Goal: Task Accomplishment & Management: Manage account settings

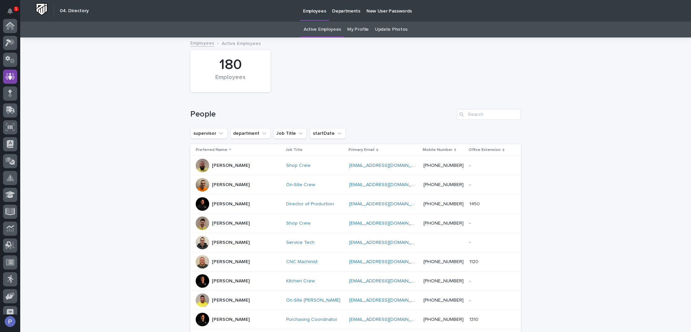
scroll to position [51, 0]
click at [474, 114] on input "Search" at bounding box center [489, 114] width 64 height 11
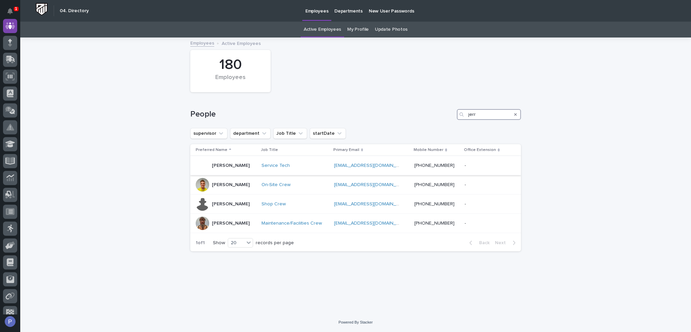
type input "jerr"
click at [237, 166] on p "Jerred Surma" at bounding box center [231, 166] width 38 height 6
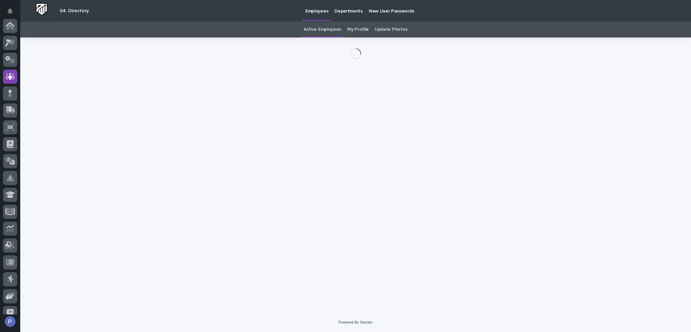
scroll to position [51, 0]
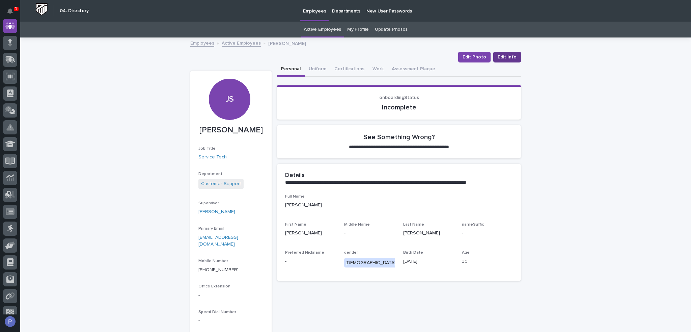
click at [504, 58] on span "Edit Info" at bounding box center [507, 57] width 19 height 7
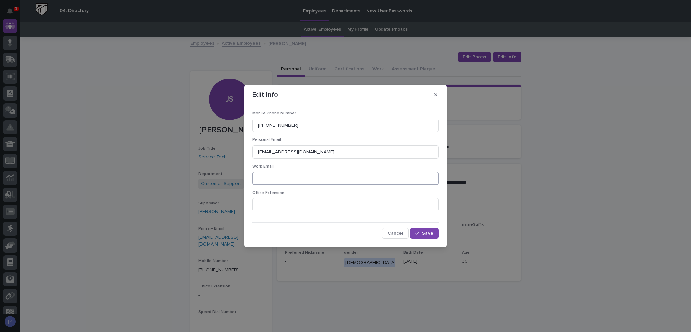
paste input "jsurma@pwiworks.com"
type input "jsurma@pwiworks.com"
click at [423, 233] on span "Save" at bounding box center [427, 233] width 11 height 5
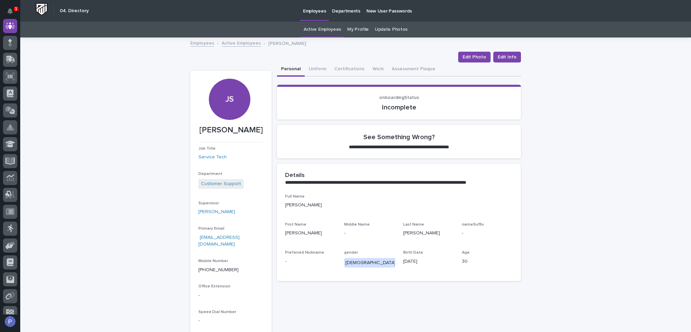
click at [327, 30] on link "Active Employees" at bounding box center [322, 30] width 37 height 16
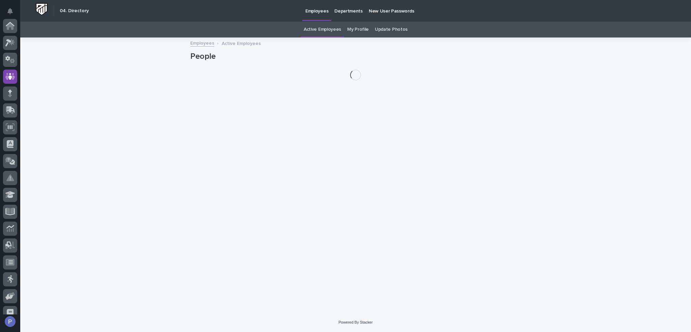
scroll to position [51, 0]
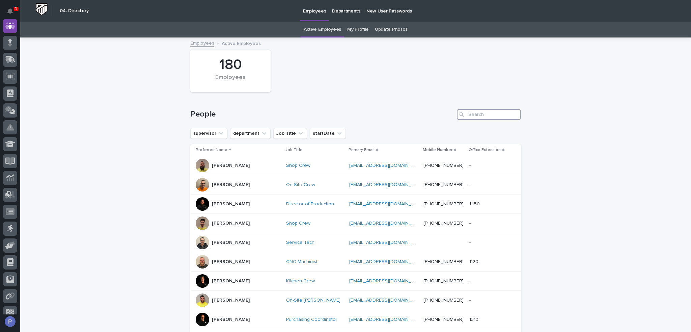
click at [467, 113] on input "Search" at bounding box center [489, 114] width 64 height 11
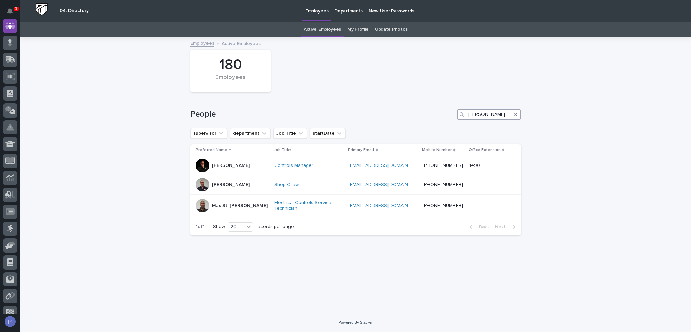
type input "charlie"
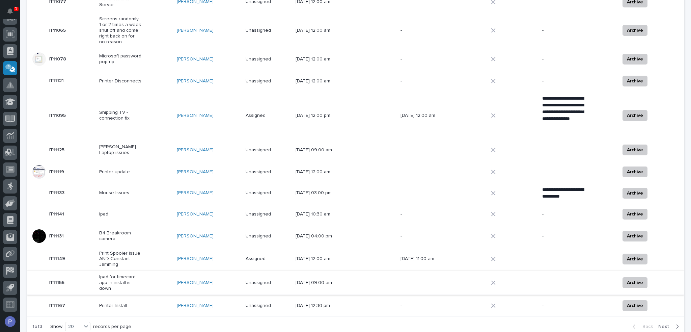
scroll to position [336, 0]
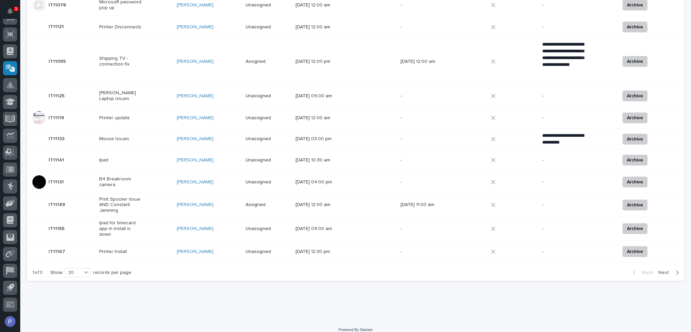
click at [660, 269] on span "Next" at bounding box center [665, 272] width 15 height 6
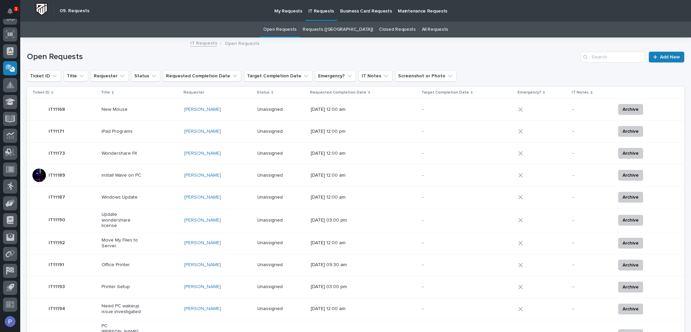
click at [297, 28] on link "Open Requests" at bounding box center [279, 30] width 33 height 16
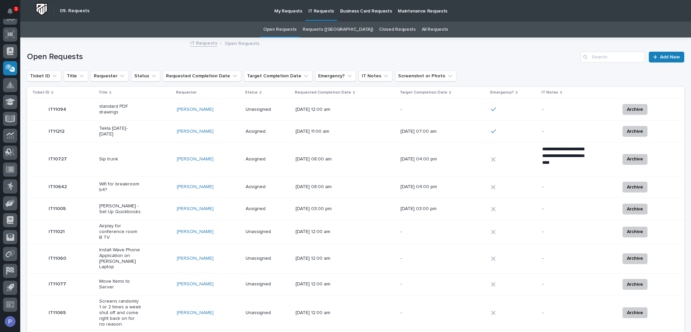
click at [411, 134] on p "[DATE] 07:00 am" at bounding box center [422, 132] width 42 height 6
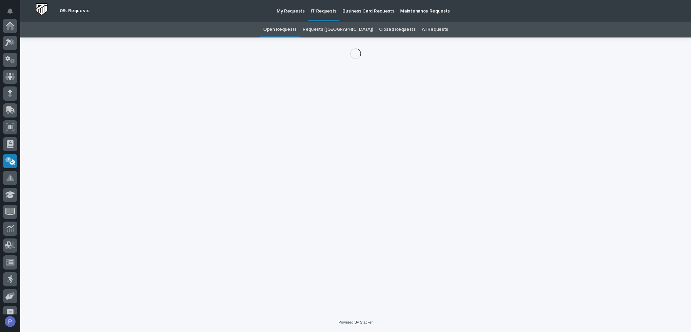
scroll to position [93, 0]
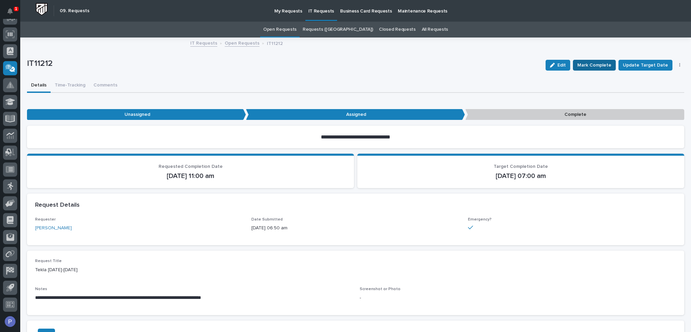
click at [601, 68] on span "Mark Complete" at bounding box center [594, 65] width 34 height 8
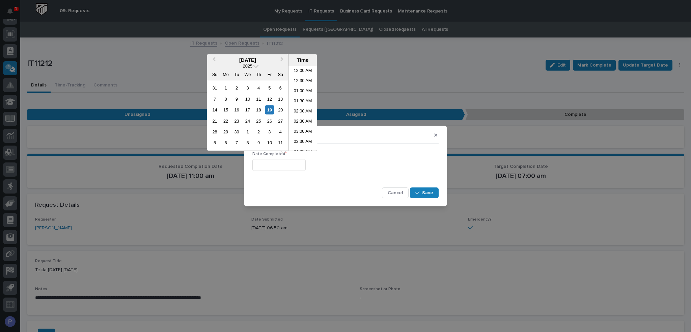
click at [293, 164] on input "text" at bounding box center [278, 165] width 53 height 12
click at [298, 115] on li "02:00 PM" at bounding box center [303, 118] width 29 height 10
type input "**********"
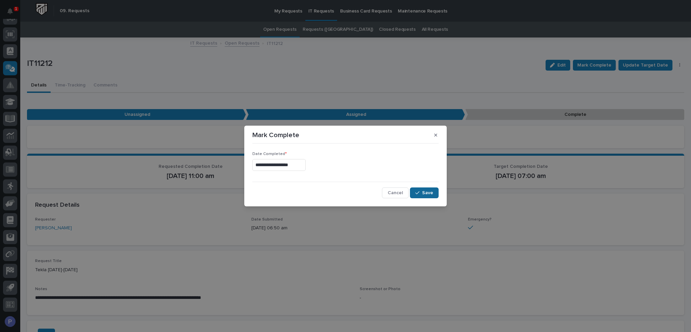
click at [433, 194] on span "Save" at bounding box center [427, 193] width 11 height 6
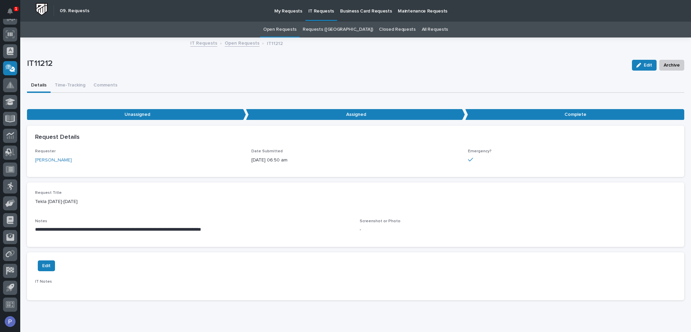
click at [241, 44] on link "Open Requests" at bounding box center [242, 43] width 35 height 8
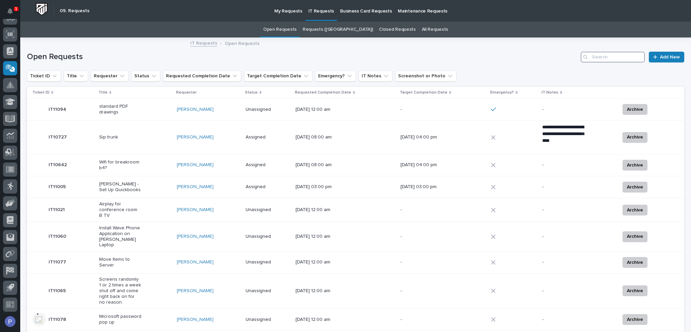
click at [606, 58] on input "Search" at bounding box center [613, 57] width 64 height 11
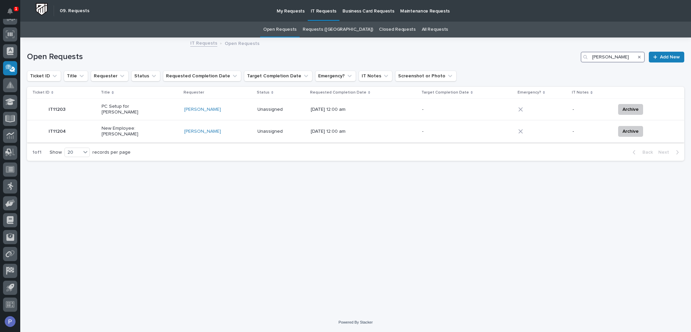
type input "[PERSON_NAME]"
click at [111, 129] on p "New Employee: [PERSON_NAME]" at bounding box center [123, 131] width 42 height 11
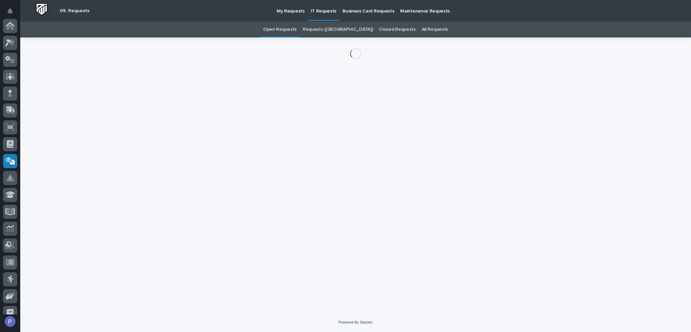
scroll to position [93, 0]
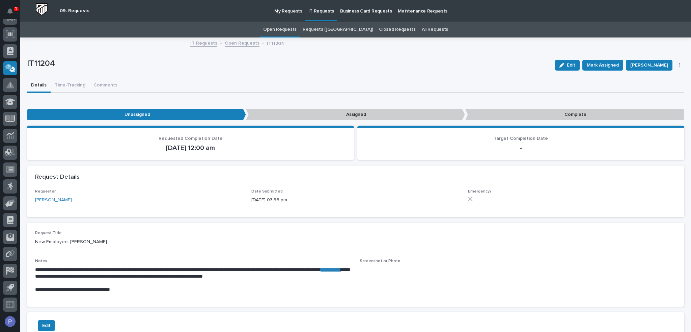
click at [321, 272] on link "**********" at bounding box center [331, 269] width 20 height 5
